Goal: Information Seeking & Learning: Check status

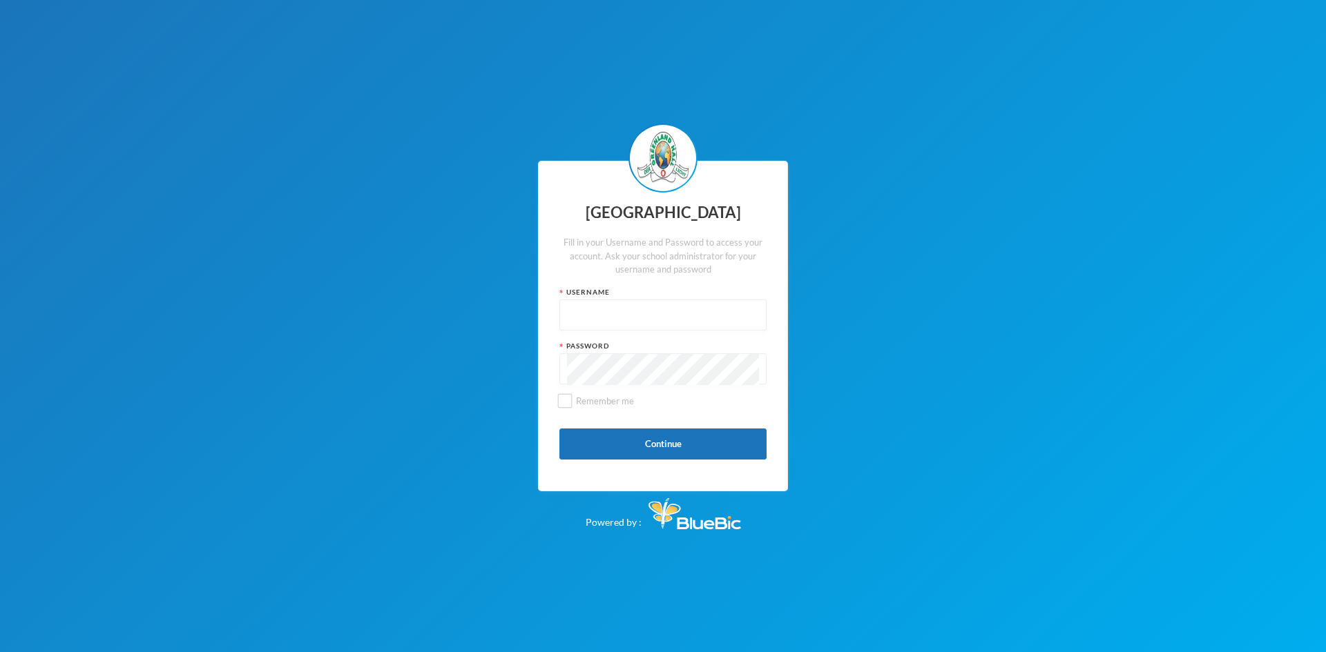
click at [567, 311] on input "text" at bounding box center [663, 315] width 192 height 31
paste input "p-glh22e01"
type input "p-glh22e01"
click at [663, 442] on button "Continue" at bounding box center [662, 444] width 207 height 31
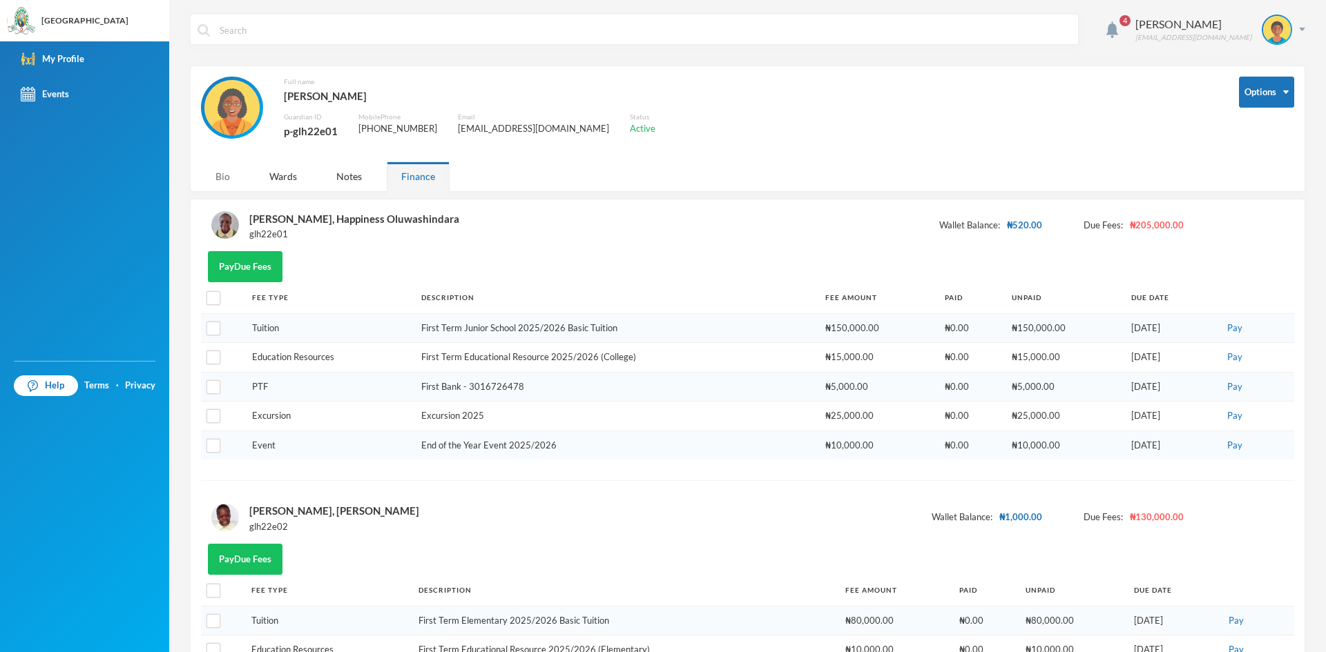
click at [220, 174] on div "Bio" at bounding box center [222, 177] width 43 height 30
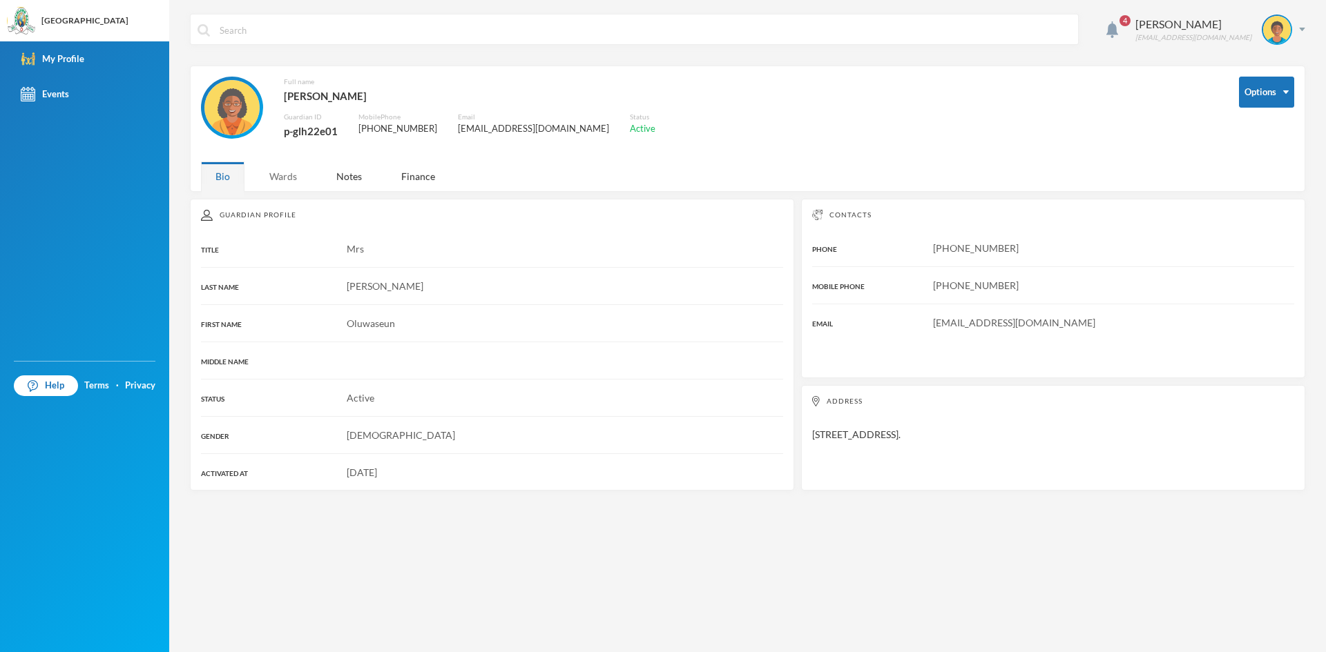
click at [295, 175] on div "Wards" at bounding box center [283, 177] width 57 height 30
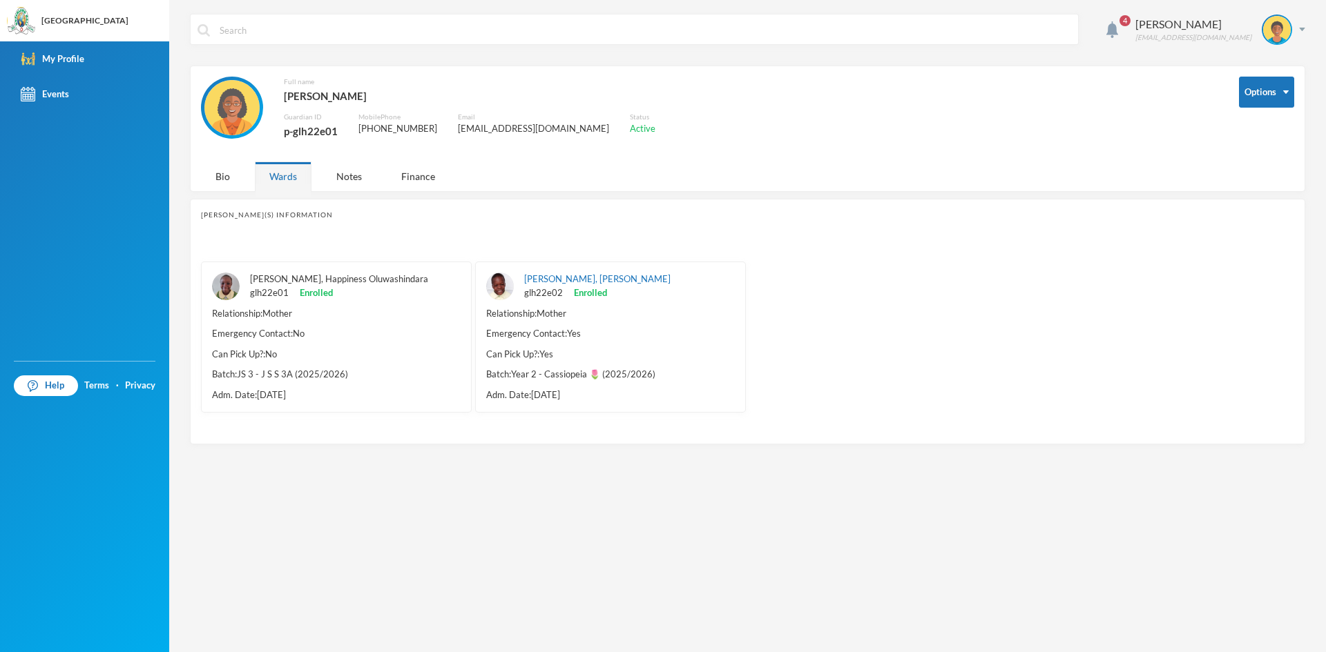
click at [330, 277] on link "[PERSON_NAME], Happiness Oluwashindara" at bounding box center [339, 278] width 178 height 11
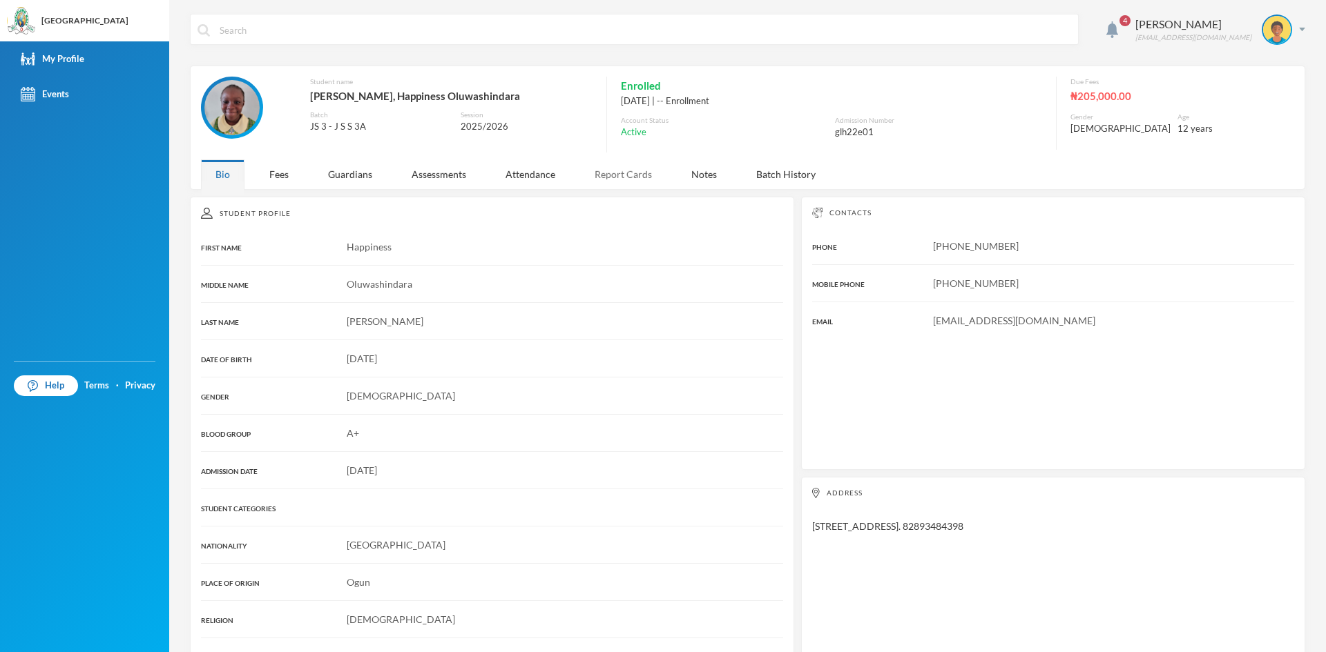
click at [613, 174] on div "Report Cards" at bounding box center [623, 174] width 86 height 30
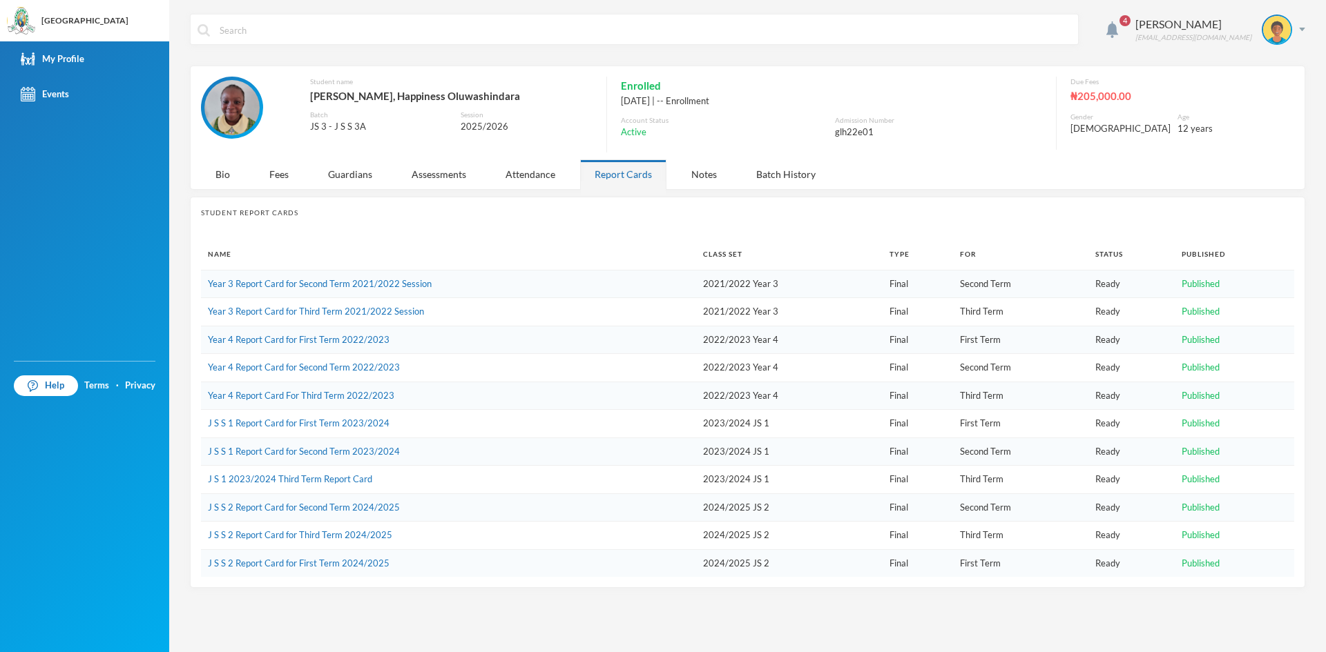
click at [1201, 534] on span "Published" at bounding box center [1200, 535] width 38 height 11
click at [311, 533] on link "J S S 2 Report Card for Third Term 2024/2025" at bounding box center [300, 535] width 184 height 11
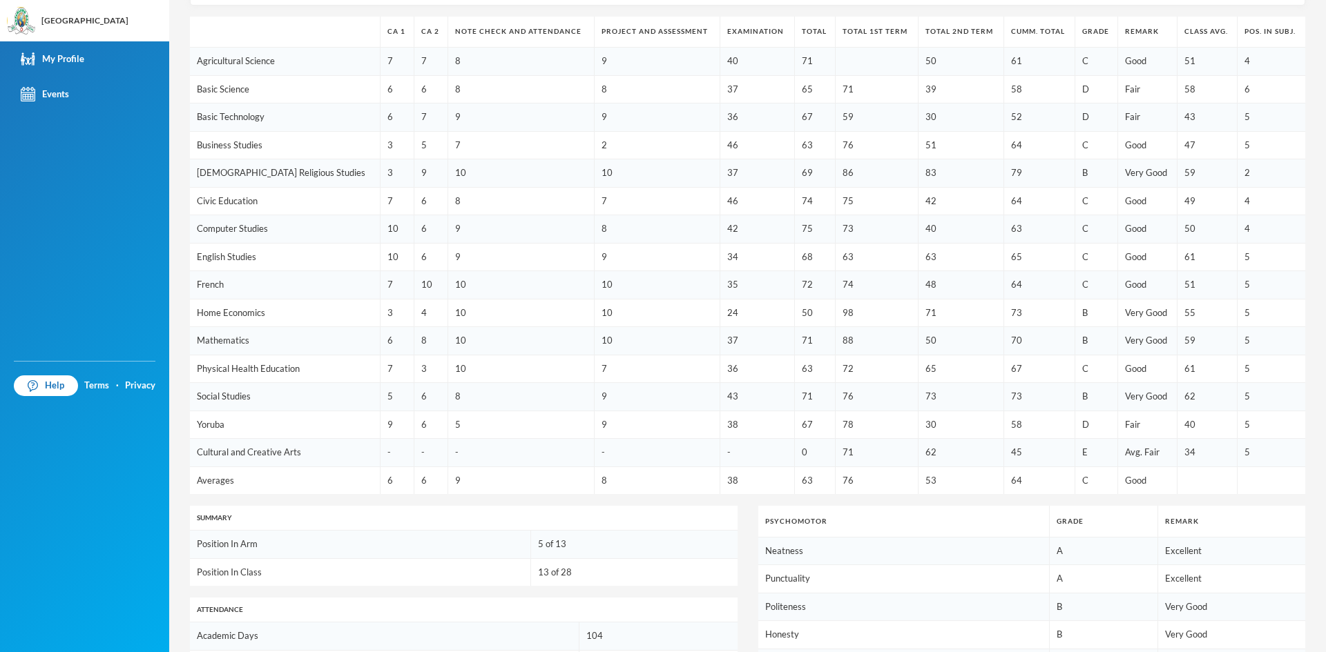
scroll to position [18, 0]
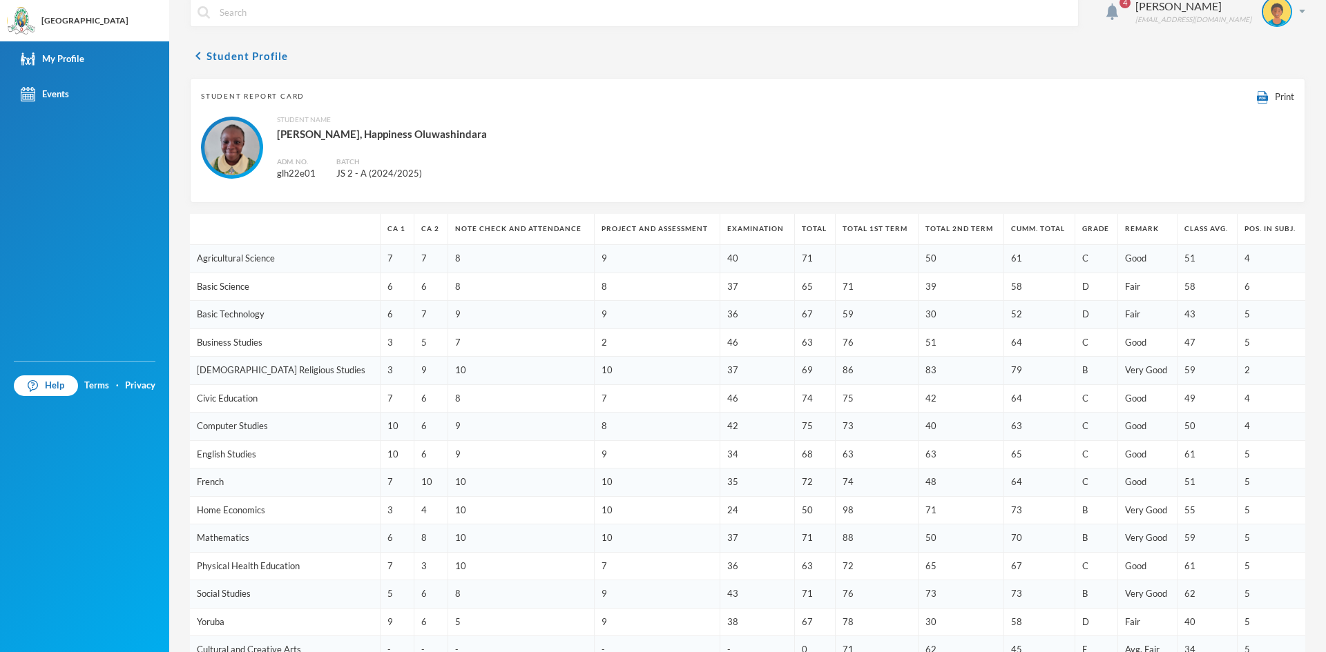
click at [246, 53] on button "chevron_left Student Profile" at bounding box center [239, 56] width 98 height 17
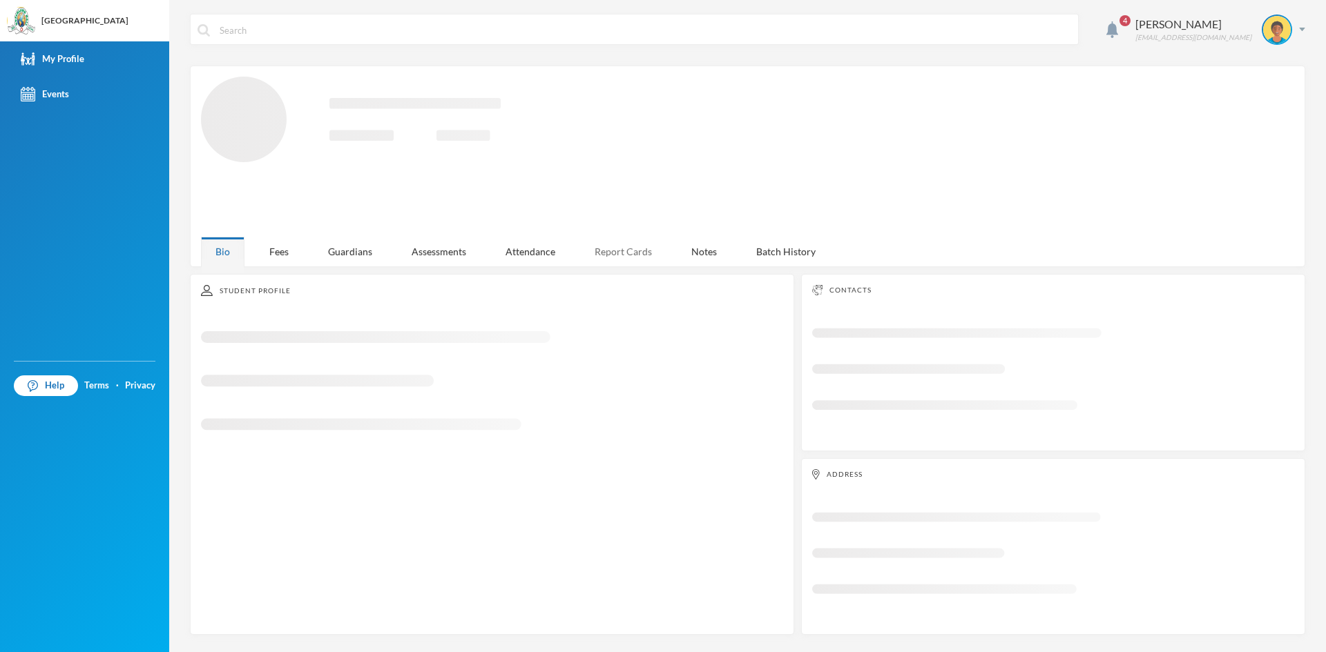
click at [605, 255] on div "Report Cards" at bounding box center [623, 252] width 86 height 30
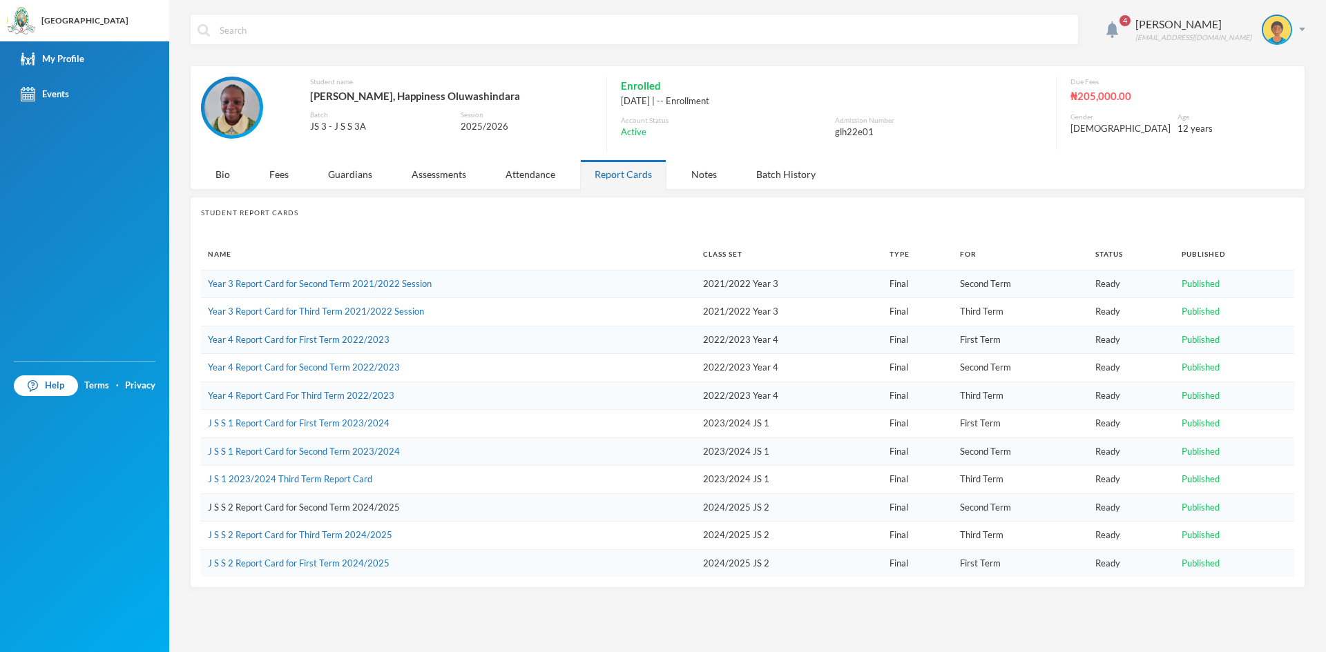
click at [338, 507] on link "J S S 2 Report Card for Second Term 2024/2025" at bounding box center [304, 507] width 192 height 11
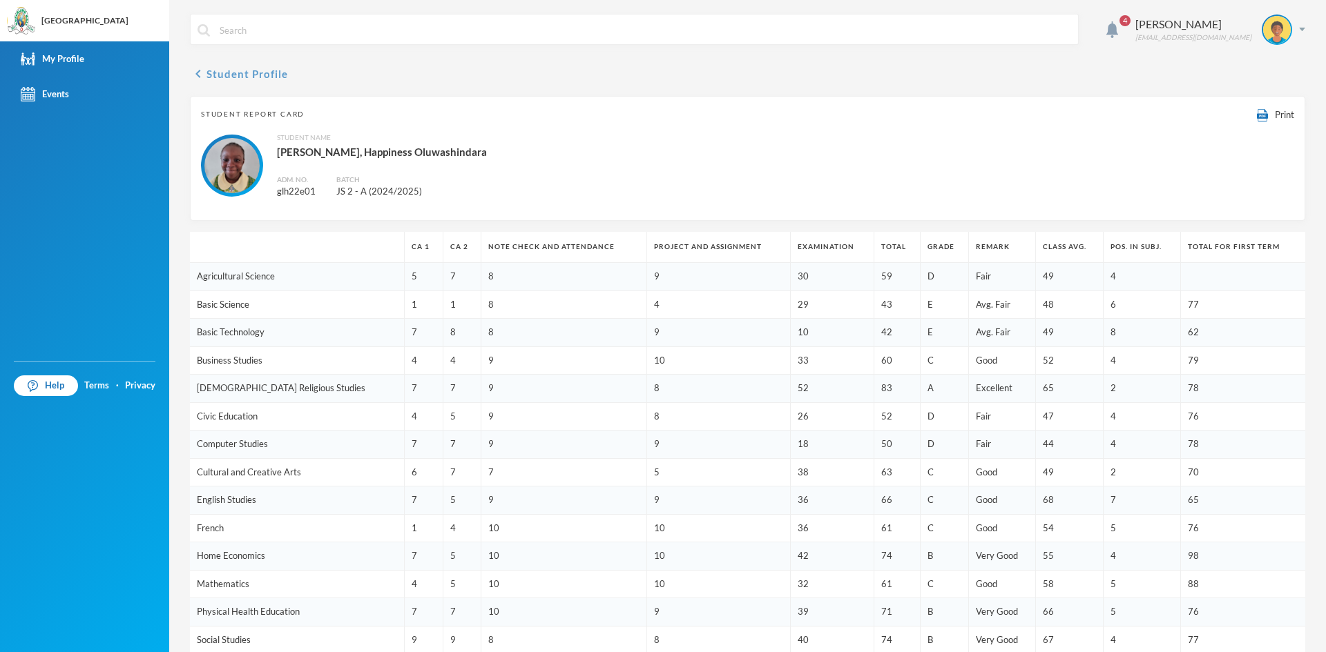
click at [254, 75] on button "chevron_left Student Profile" at bounding box center [239, 74] width 98 height 17
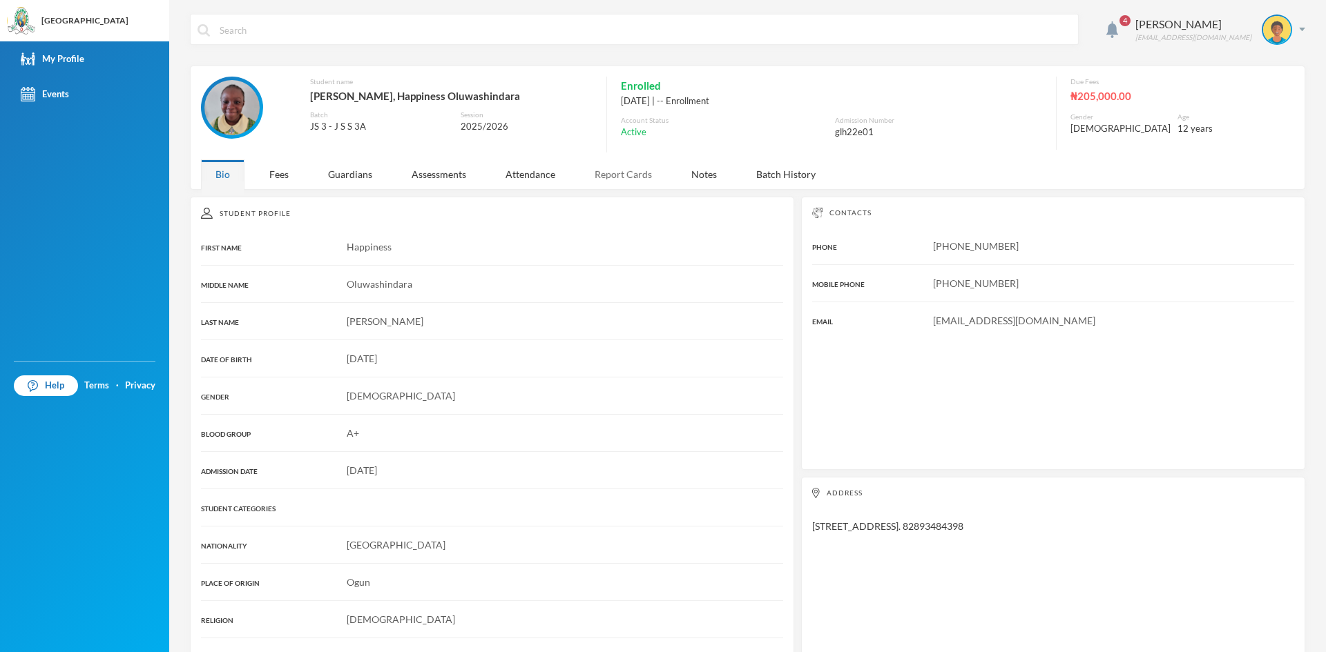
click at [616, 178] on div "Report Cards" at bounding box center [623, 174] width 86 height 30
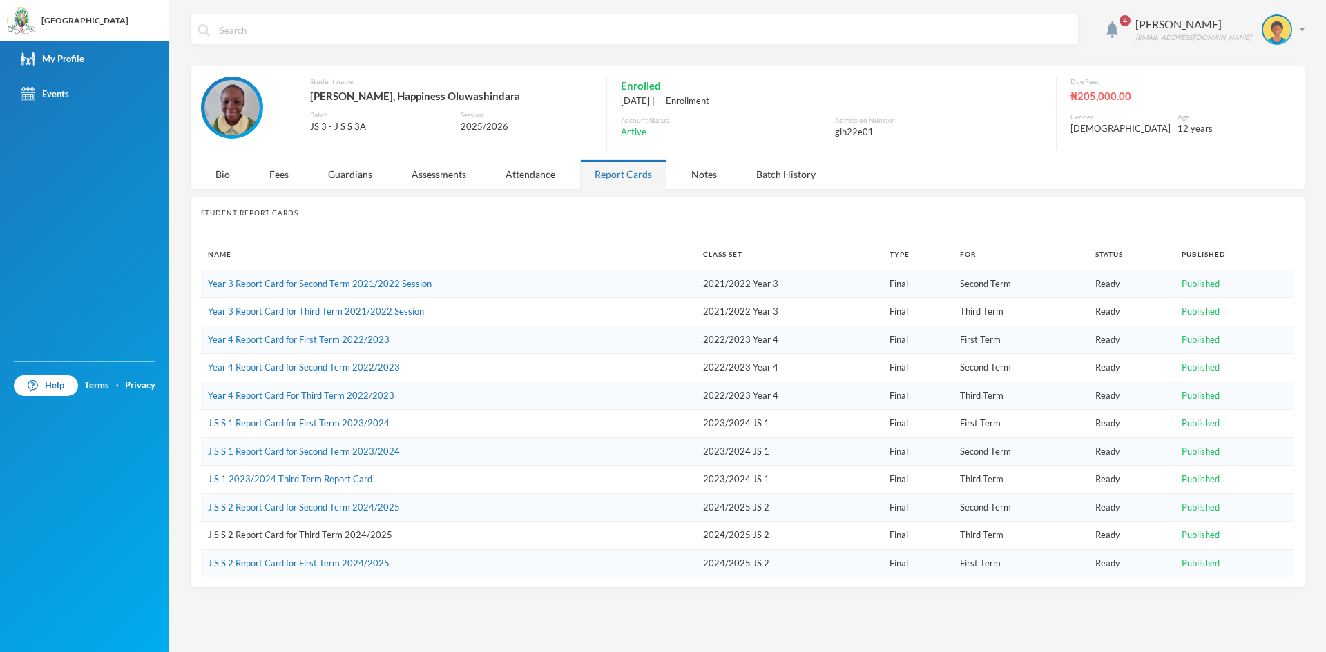
click at [329, 535] on link "J S S 2 Report Card for Third Term 2024/2025" at bounding box center [300, 535] width 184 height 11
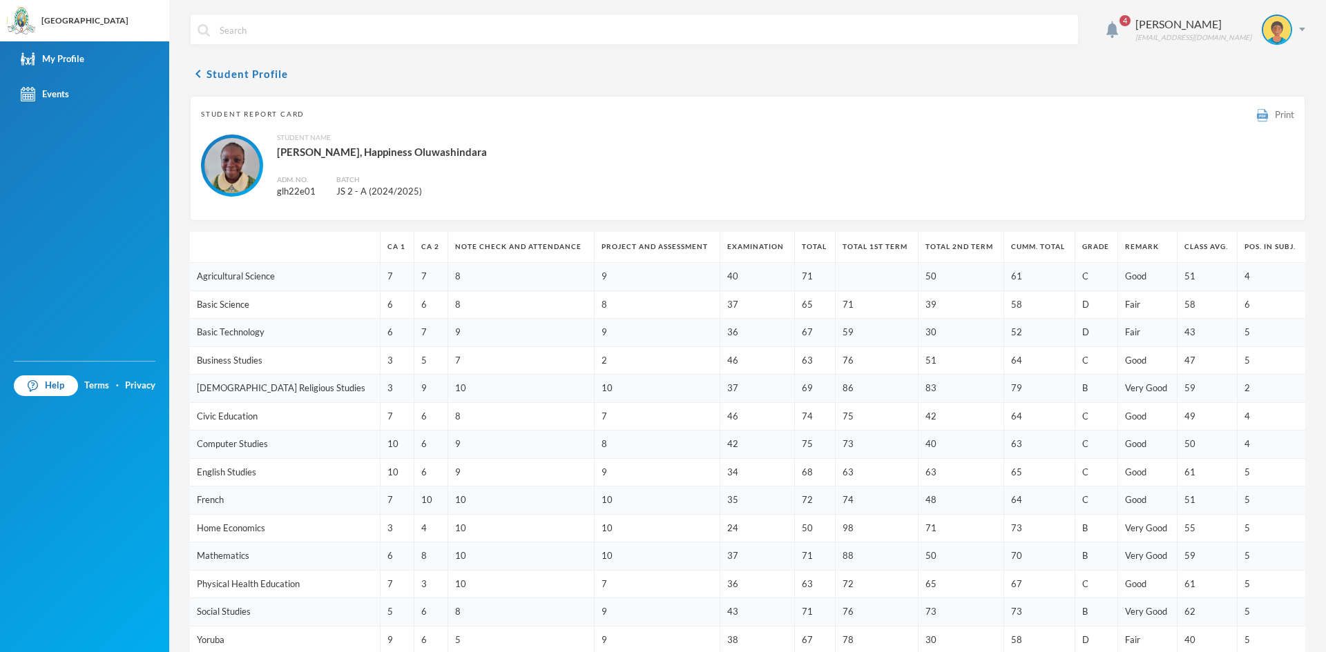
click at [1274, 116] on span "Print" at bounding box center [1283, 114] width 19 height 11
click at [209, 72] on button "chevron_left Student Profile" at bounding box center [239, 74] width 98 height 17
click at [202, 73] on icon "chevron_left" at bounding box center [198, 74] width 17 height 17
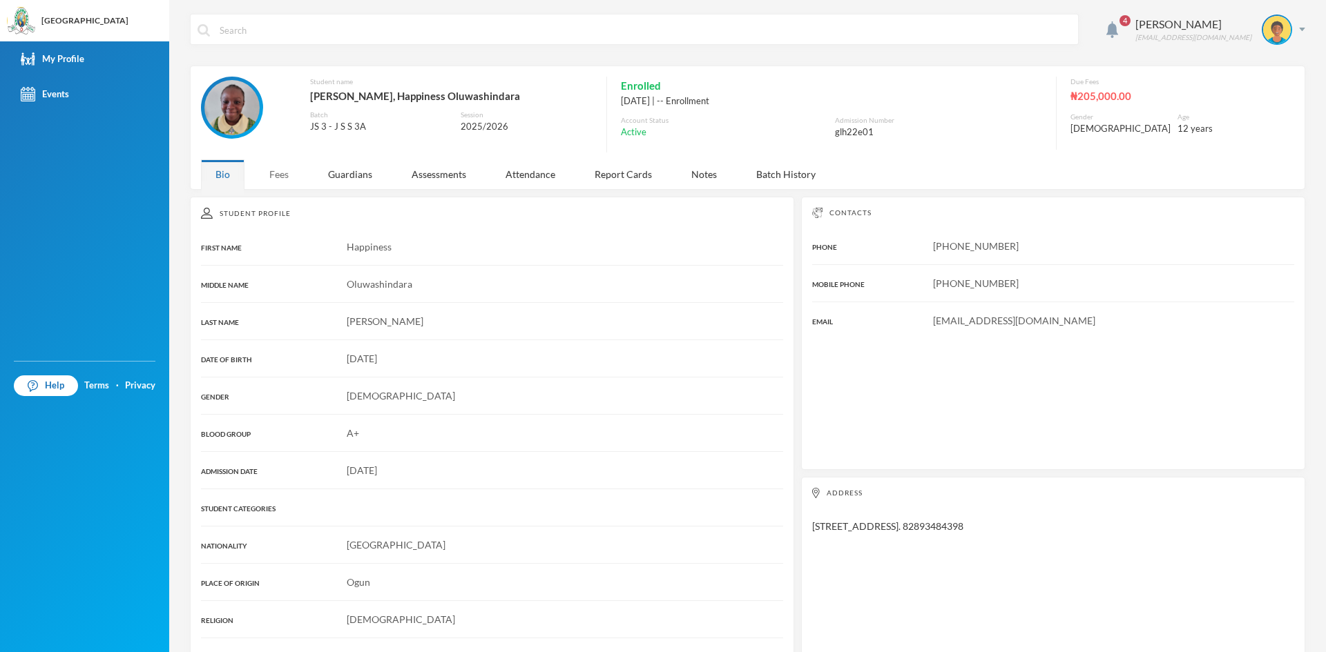
click at [283, 174] on div "Fees" at bounding box center [279, 174] width 48 height 30
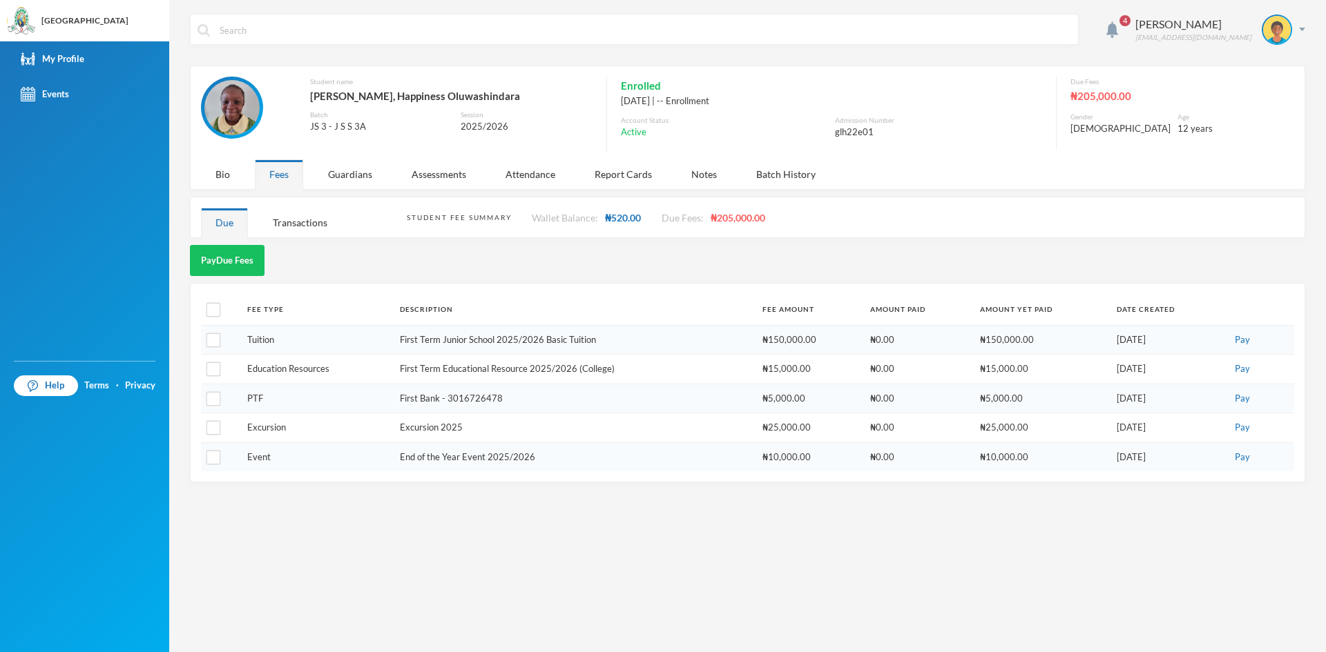
click at [1085, 97] on div "₦205,000.00" at bounding box center [1171, 96] width 203 height 18
click at [1087, 94] on div "₦205,000.00" at bounding box center [1171, 96] width 203 height 18
click at [1112, 116] on div "Gender" at bounding box center [1120, 117] width 100 height 10
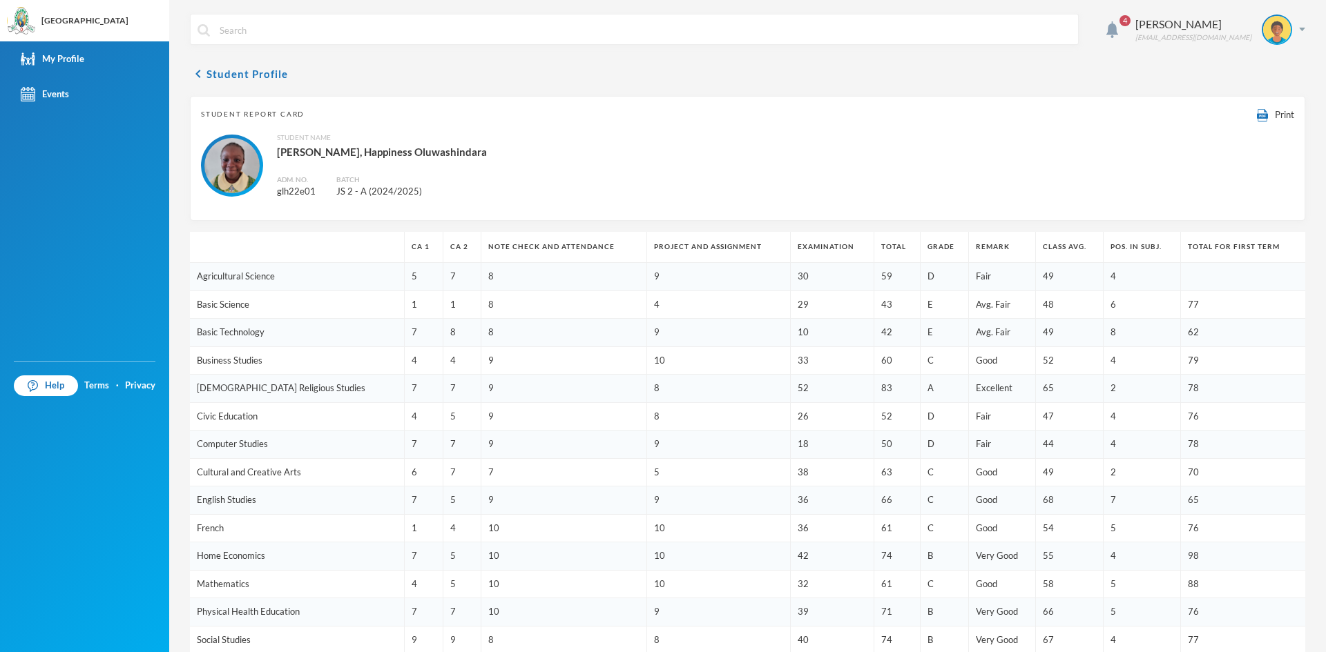
click at [317, 148] on div "[PERSON_NAME], Happiness Oluwashindara" at bounding box center [382, 152] width 210 height 18
click at [239, 110] on span "Student Report Card" at bounding box center [253, 114] width 104 height 10
click at [227, 73] on button "chevron_left Student Profile" at bounding box center [239, 74] width 98 height 17
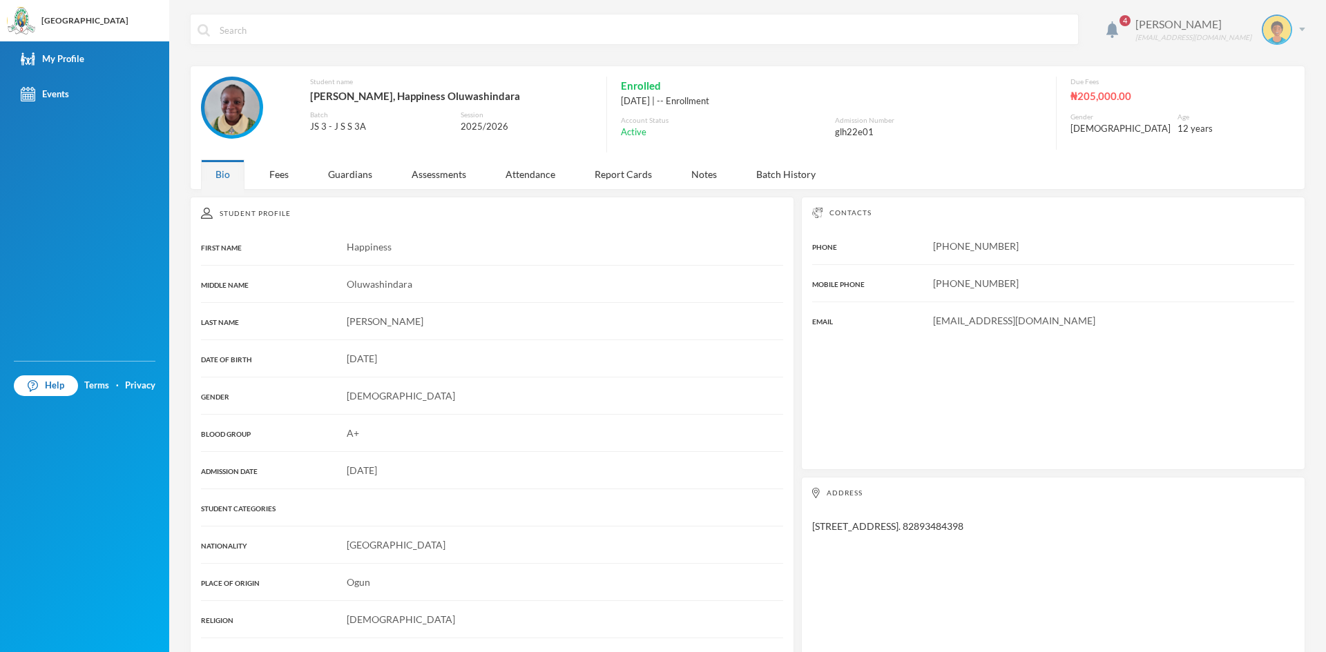
click at [1299, 28] on img at bounding box center [1302, 29] width 6 height 3
click at [1190, 21] on div "[PERSON_NAME]" at bounding box center [1193, 24] width 116 height 17
click at [1134, 21] on span "4" at bounding box center [1125, 21] width 22 height 22
click at [430, 33] on input "text" at bounding box center [644, 29] width 853 height 31
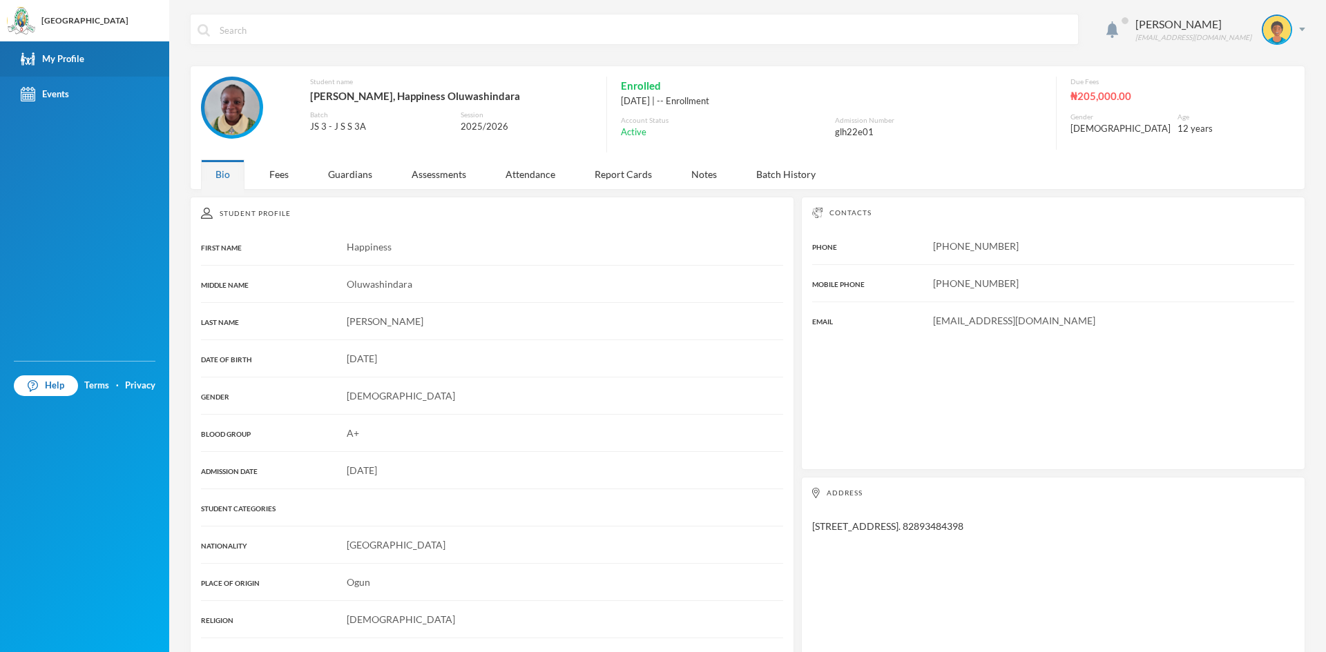
click at [54, 57] on div "My Profile" at bounding box center [53, 59] width 64 height 14
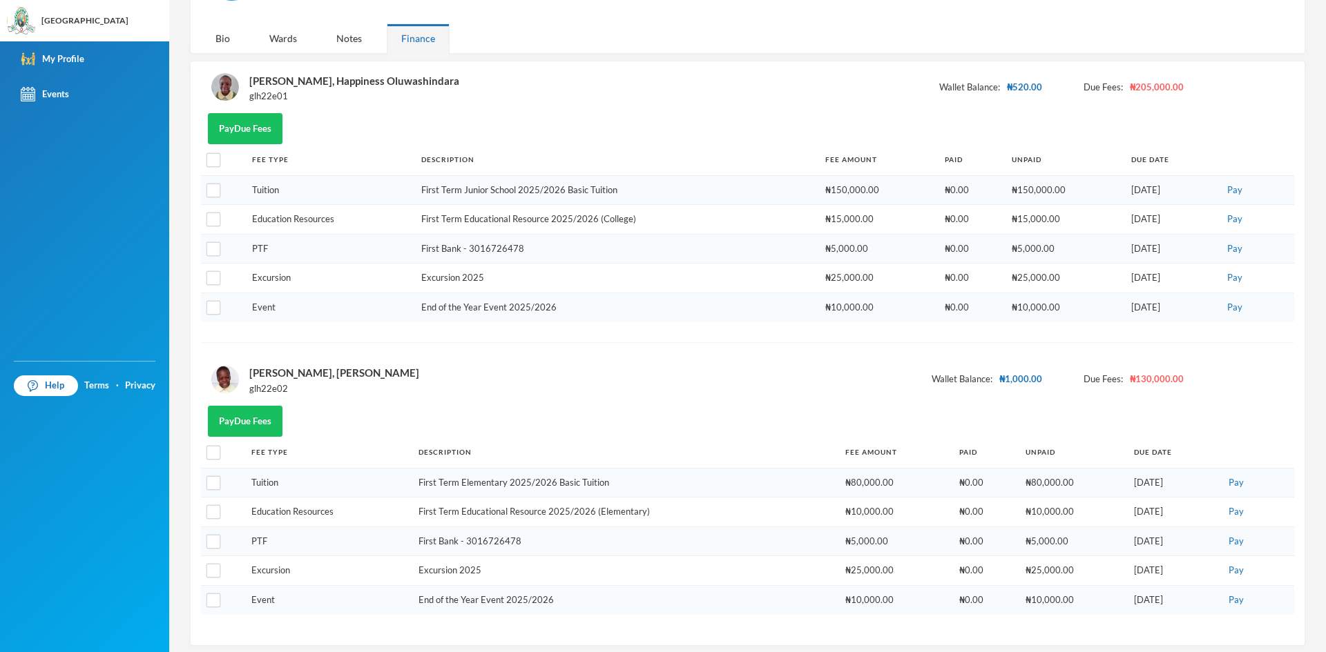
scroll to position [146, 0]
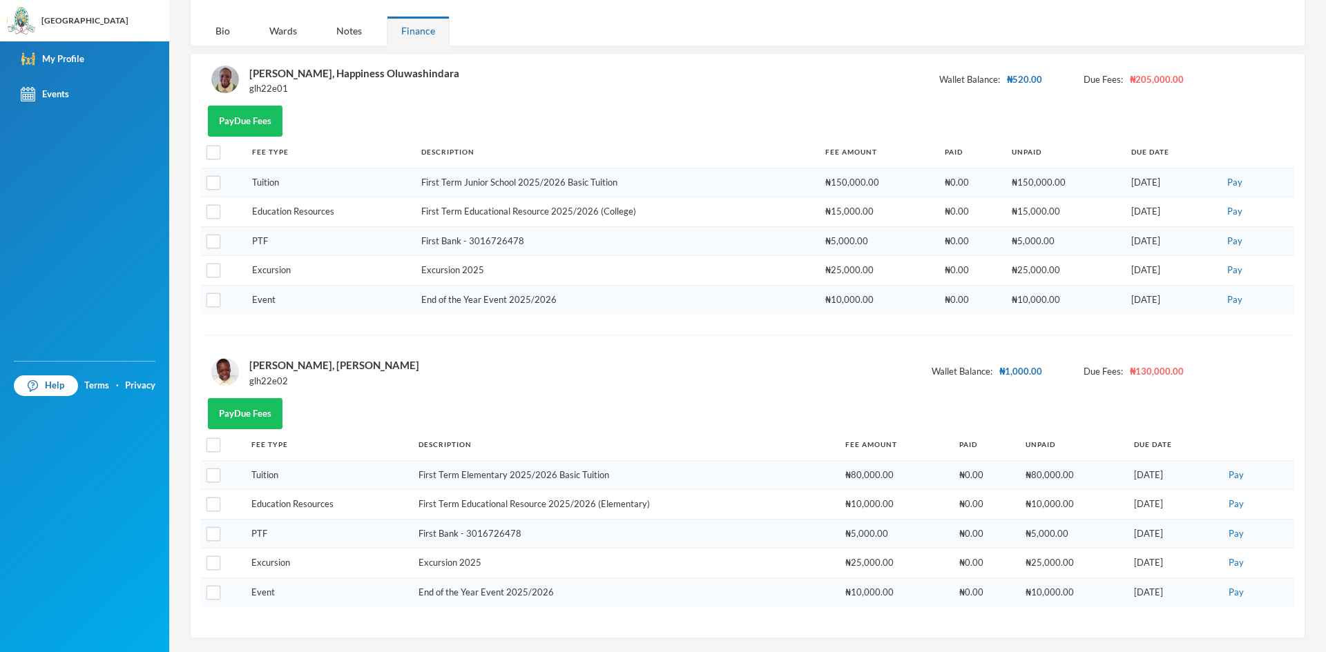
click at [290, 368] on div "[PERSON_NAME], [PERSON_NAME]" at bounding box center [334, 365] width 170 height 18
click at [218, 367] on img at bounding box center [225, 372] width 28 height 28
click at [281, 366] on div "[PERSON_NAME], [PERSON_NAME]" at bounding box center [334, 365] width 170 height 18
click at [226, 30] on div "Bio" at bounding box center [222, 31] width 43 height 30
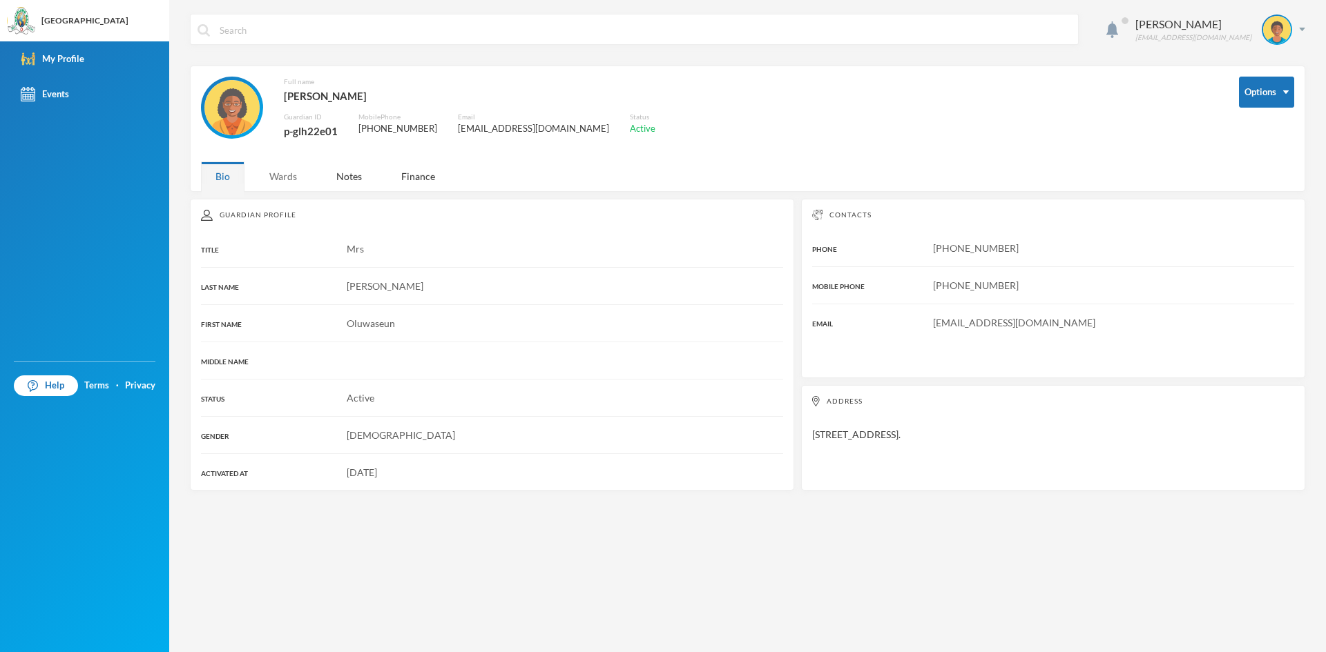
click at [293, 173] on div "Wards" at bounding box center [283, 177] width 57 height 30
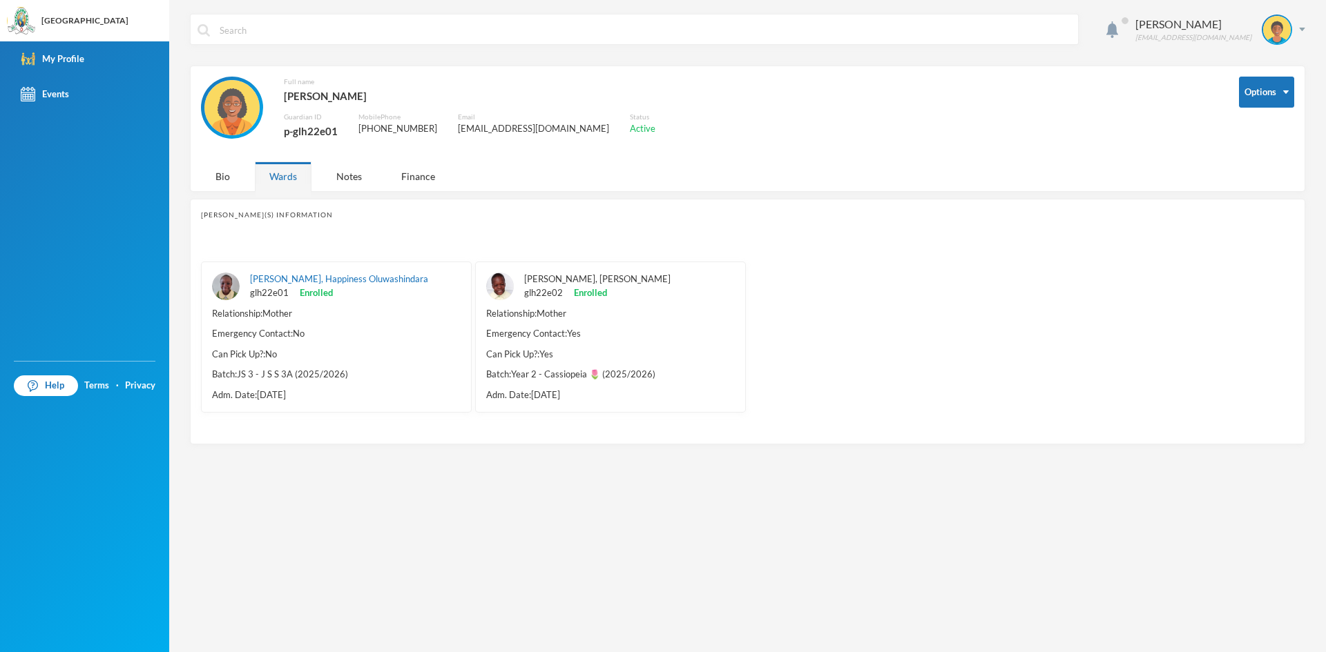
click at [571, 275] on link "[PERSON_NAME], [PERSON_NAME]" at bounding box center [597, 278] width 146 height 11
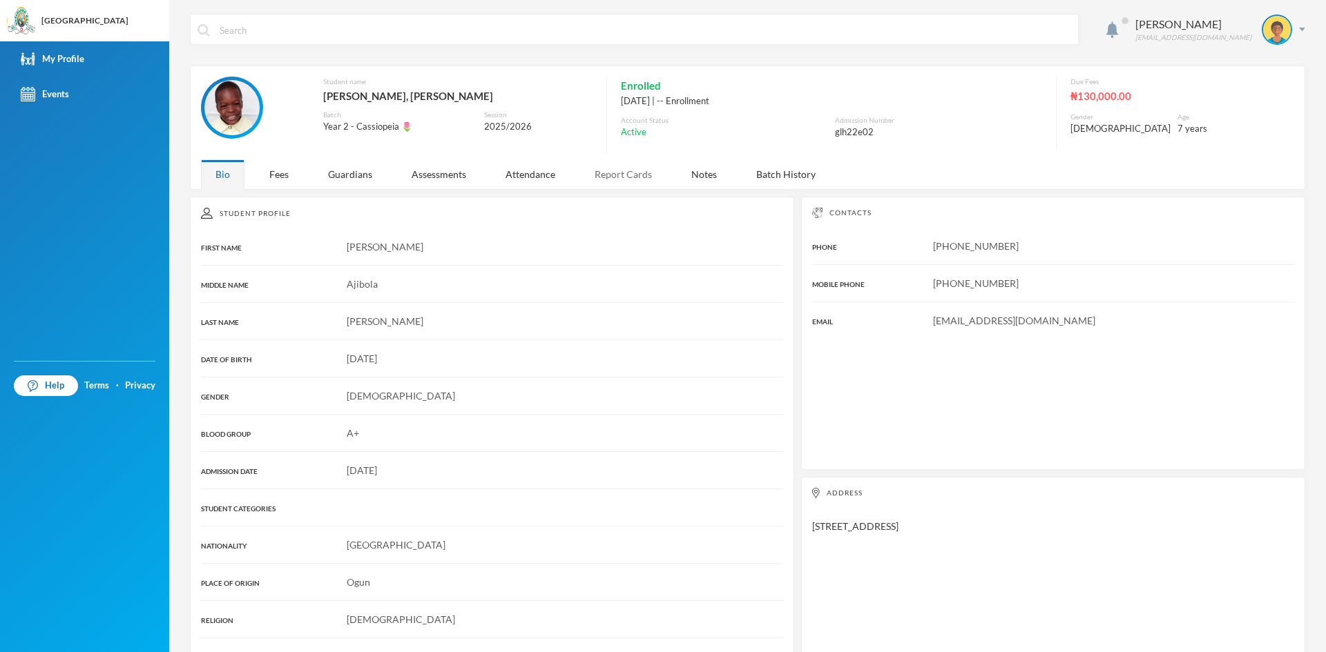
click at [611, 173] on div "Report Cards" at bounding box center [623, 174] width 86 height 30
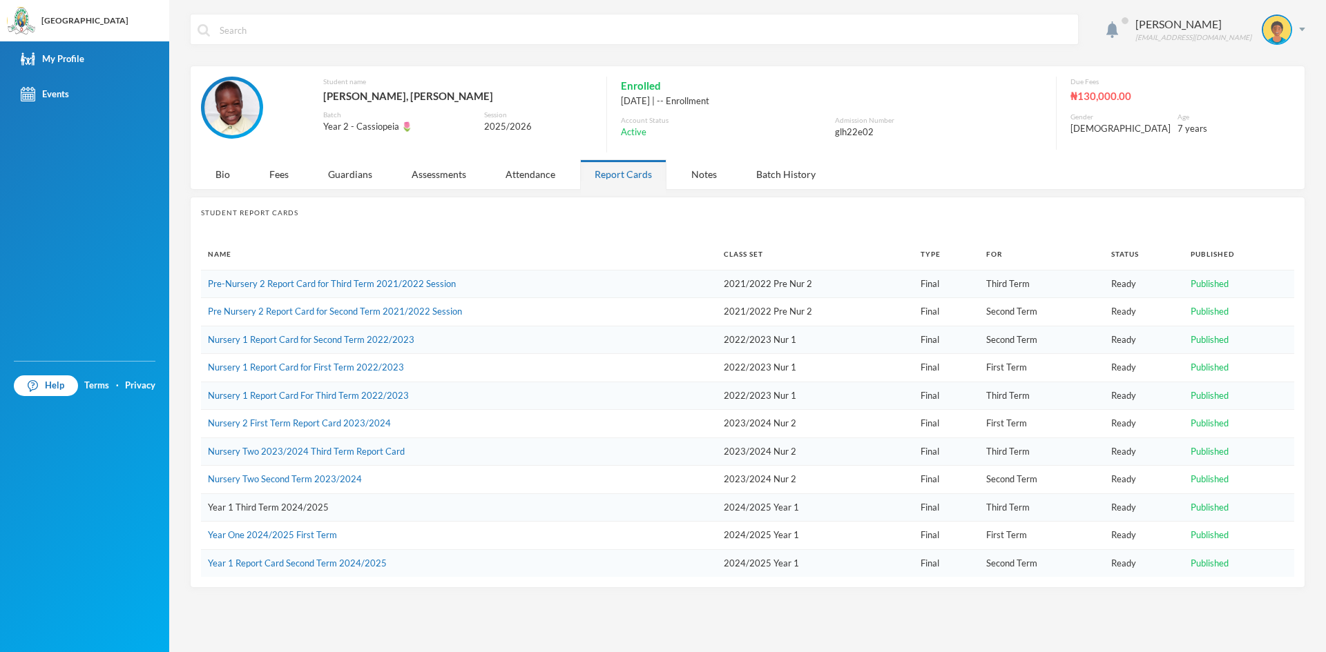
click at [309, 506] on link "Year 1 Third Term 2024/2025" at bounding box center [268, 507] width 121 height 11
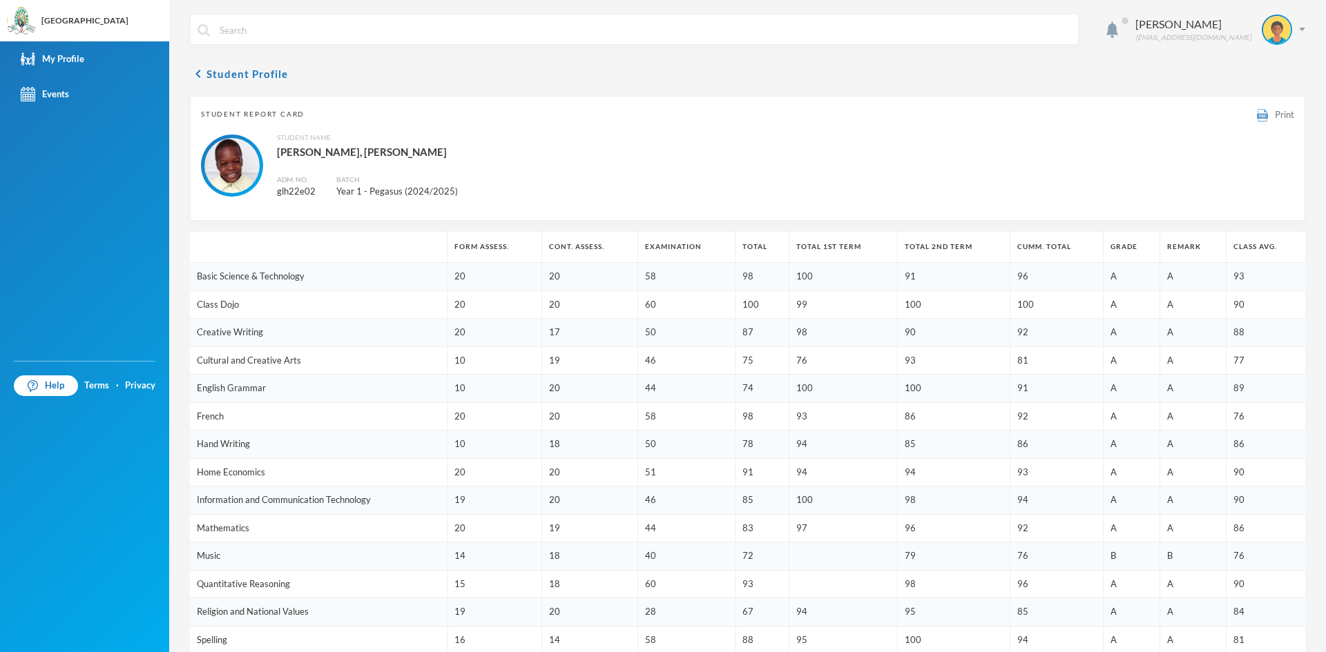
click at [1274, 112] on span "Print" at bounding box center [1283, 114] width 19 height 11
